Goal: Task Accomplishment & Management: Manage account settings

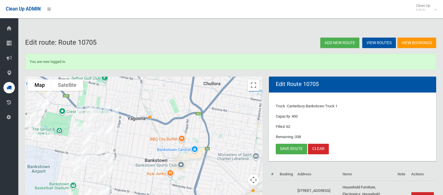
click at [104, 175] on img "1/6 Townsend Street, CONDELL PARK NSW 2200" at bounding box center [103, 176] width 11 height 14
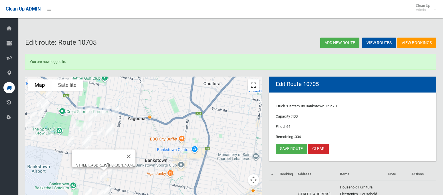
click at [255, 84] on button "Toggle fullscreen view" at bounding box center [253, 85] width 11 height 11
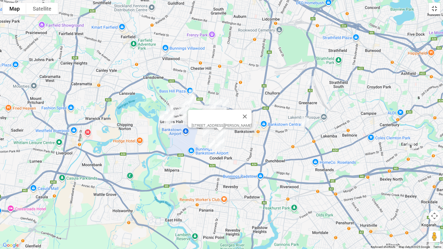
click at [433, 7] on button "Toggle fullscreen view" at bounding box center [433, 8] width 11 height 11
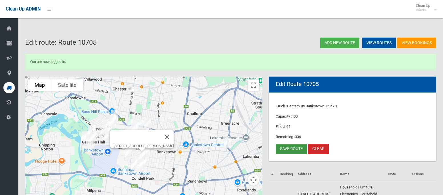
click at [284, 153] on link "Save route" at bounding box center [291, 149] width 31 height 11
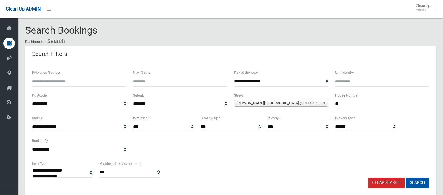
select select
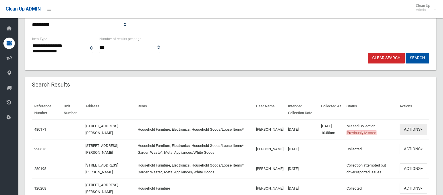
click at [407, 131] on button "Actions" at bounding box center [412, 129] width 27 height 11
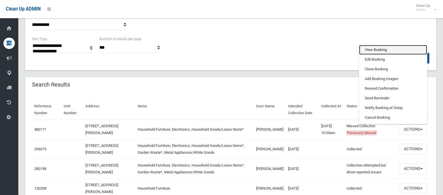
click at [378, 50] on link "View Booking" at bounding box center [393, 50] width 68 height 10
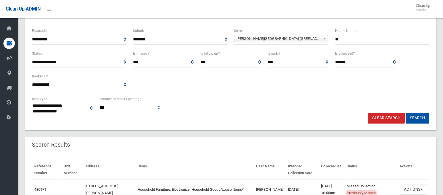
scroll to position [15, 0]
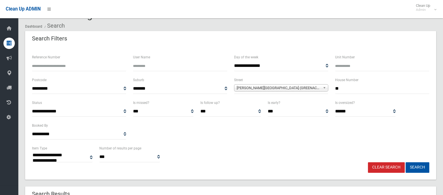
click at [339, 89] on input "**" at bounding box center [382, 89] width 94 height 11
type input "**"
click at [258, 91] on span "**********" at bounding box center [281, 89] width 94 height 11
click at [243, 87] on span "Shannon Street (GREENACRE 2190)" at bounding box center [278, 88] width 84 height 7
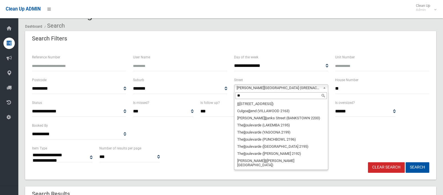
scroll to position [0, 0]
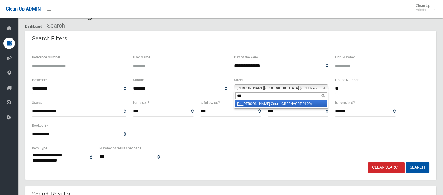
type input "***"
click at [249, 105] on li "Bet tina Court (GREENACRE 2190)" at bounding box center [280, 103] width 91 height 7
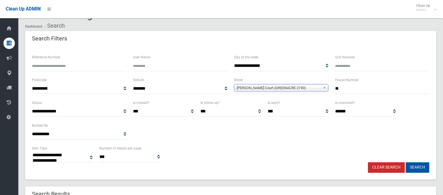
click at [410, 163] on button "Search" at bounding box center [417, 168] width 24 height 11
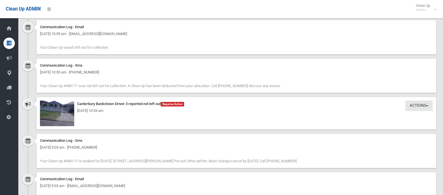
scroll to position [549, 0]
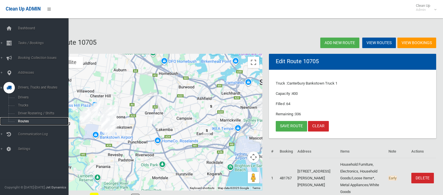
click at [26, 121] on span "Routes" at bounding box center [39, 122] width 47 height 4
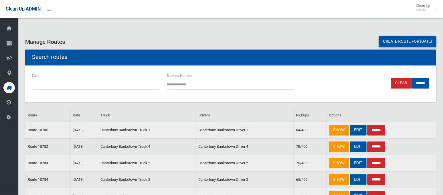
click at [354, 180] on link "EDIT" at bounding box center [357, 180] width 17 height 11
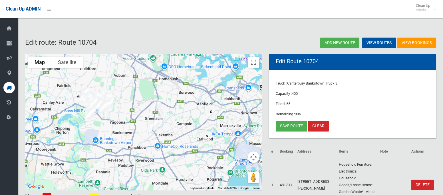
click at [159, 104] on img "10 Shannon Street, GREENACRE NSW 2190" at bounding box center [156, 104] width 11 height 14
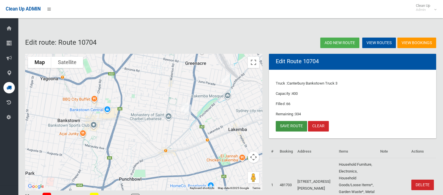
click at [288, 122] on link "Save route" at bounding box center [291, 126] width 31 height 11
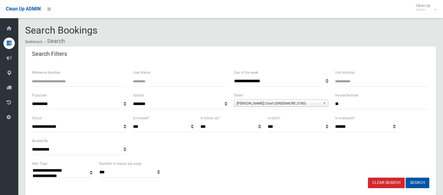
select select
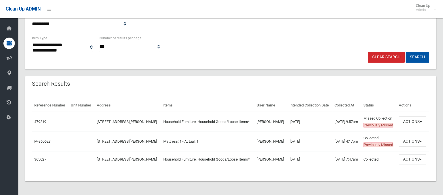
scroll to position [135, 0]
click at [402, 126] on button "Actions" at bounding box center [411, 122] width 27 height 11
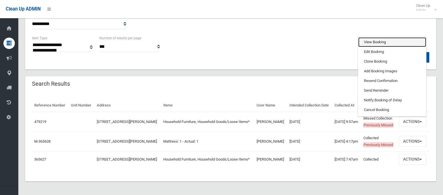
click at [369, 41] on link "View Booking" at bounding box center [392, 42] width 68 height 10
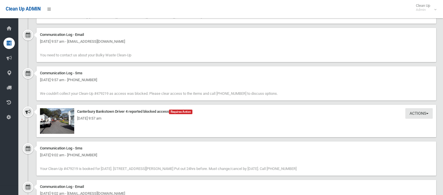
scroll to position [459, 0]
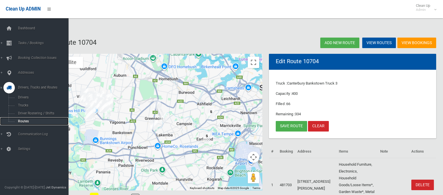
click at [23, 122] on span "Routes" at bounding box center [39, 122] width 47 height 4
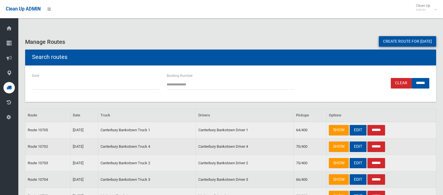
click at [192, 147] on td "Canterbury Bankstown Truck 4" at bounding box center [147, 147] width 98 height 17
click at [354, 148] on link "EDIT" at bounding box center [357, 147] width 17 height 11
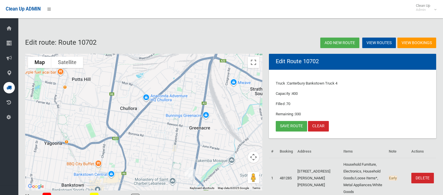
click at [184, 169] on img "5a Bettina Court, GREENACRE NSW 2190" at bounding box center [188, 172] width 11 height 14
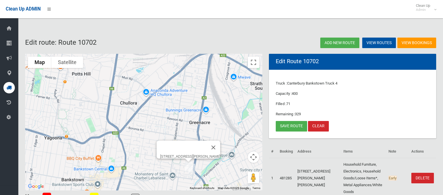
click at [193, 171] on img "21 Bettina Court, GREENACRE NSW 2190" at bounding box center [191, 169] width 11 height 14
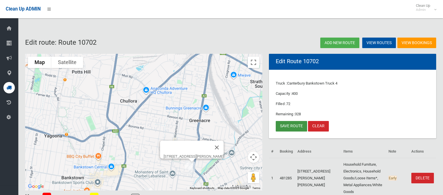
click at [290, 127] on link "Save route" at bounding box center [291, 126] width 31 height 11
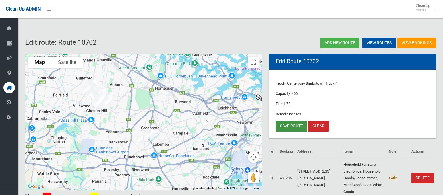
click at [296, 121] on link "Save route" at bounding box center [291, 126] width 31 height 11
